Goal: Transaction & Acquisition: Purchase product/service

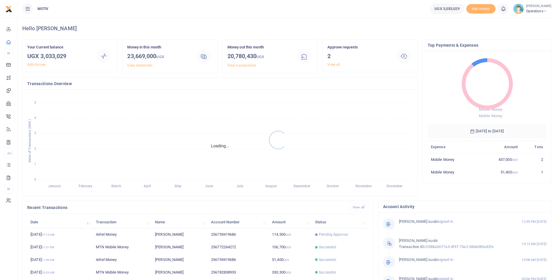
scroll to position [5, 5]
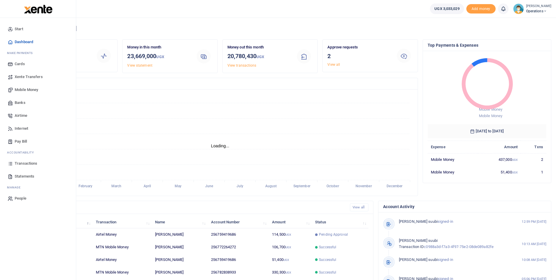
click at [27, 88] on span "Mobile Money" at bounding box center [26, 90] width 23 height 6
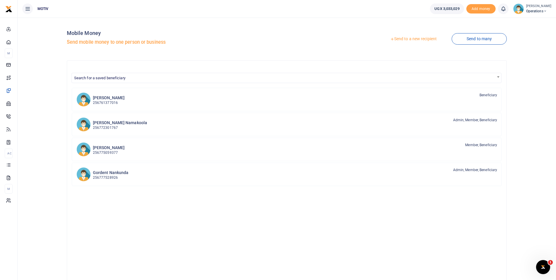
click at [419, 35] on link "Send to a new recipient" at bounding box center [413, 39] width 76 height 11
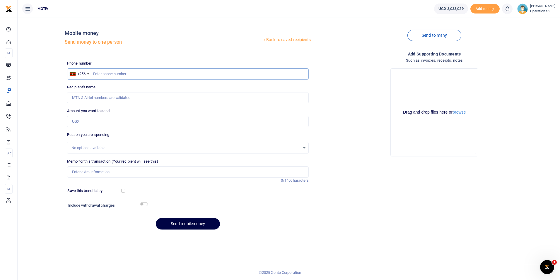
click at [118, 76] on input "text" at bounding box center [188, 73] width 242 height 11
paste input "706338795"
type input "0706338795"
type input "[PERSON_NAME]"
type input "0706338795"
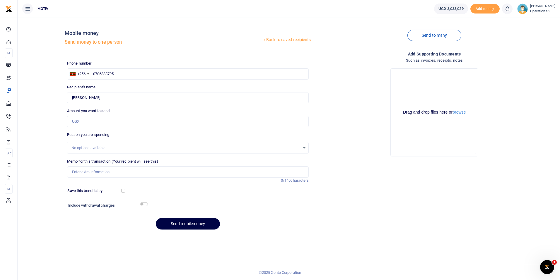
click at [44, 120] on div "Back to saved recipients Mobile money Send money to one person Send to many Pho…" at bounding box center [289, 128] width 538 height 212
click at [90, 123] on input "Amount you want to send" at bounding box center [188, 121] width 242 height 11
type input "73,000"
click at [107, 175] on input "Memo for this transaction (Your recipient will see this)" at bounding box center [188, 171] width 242 height 11
paste input "TEXY25PV0030"
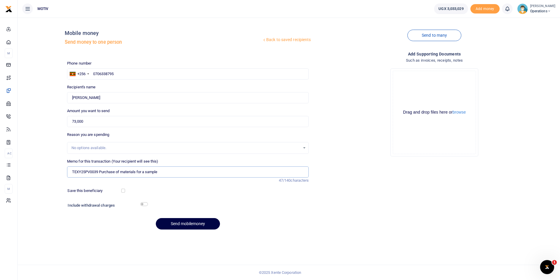
type input "TEXY25PV0039 Purchase of materials for a sample"
click at [144, 204] on input "checkbox" at bounding box center [144, 204] width 8 height 4
checkbox input "true"
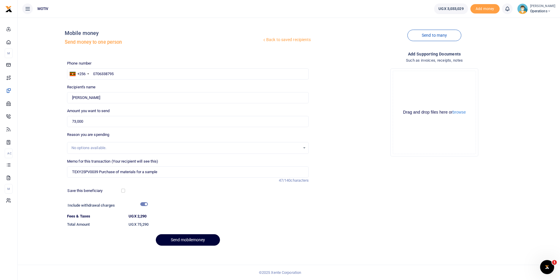
click at [179, 239] on button "Send mobilemoney" at bounding box center [188, 239] width 64 height 11
